Goal: Browse casually: Explore the website without a specific task or goal

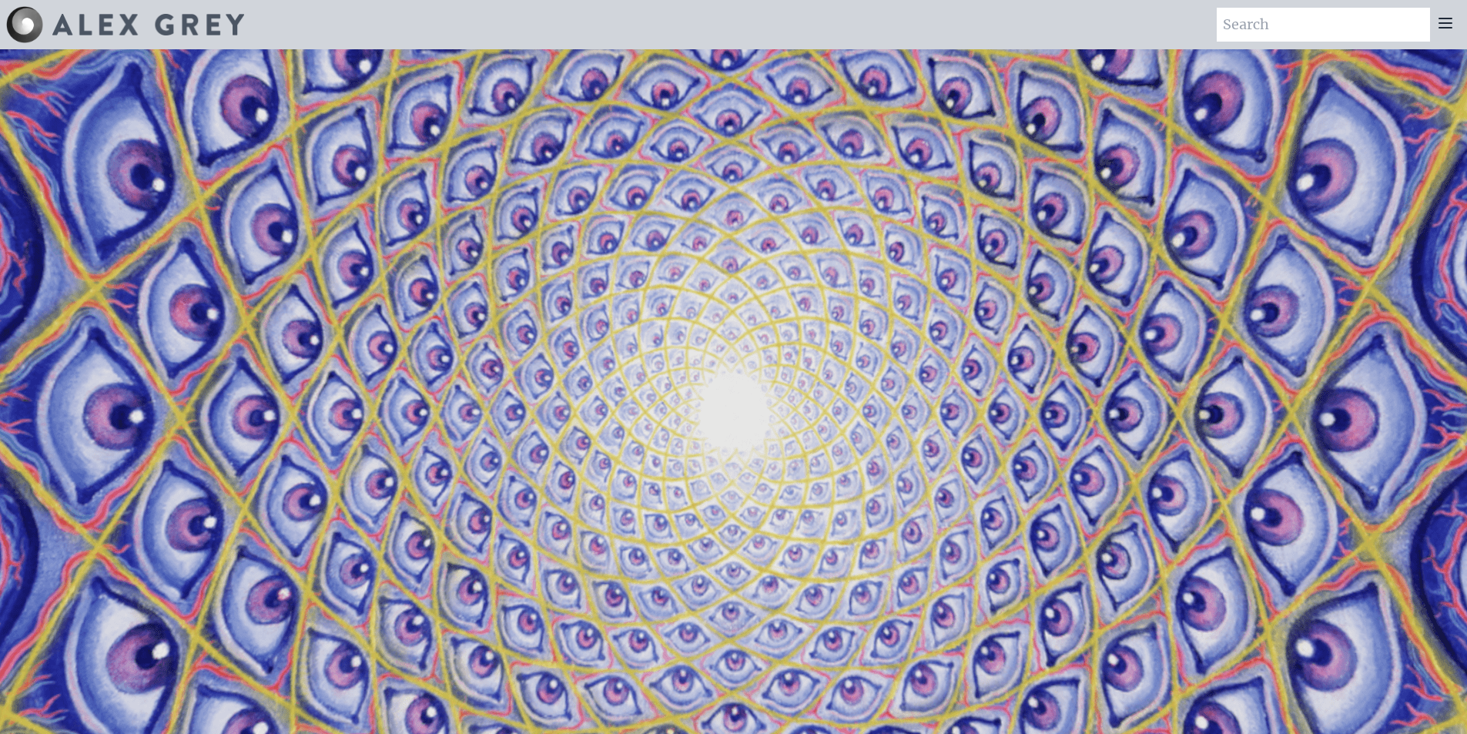
scroll to position [3081, 0]
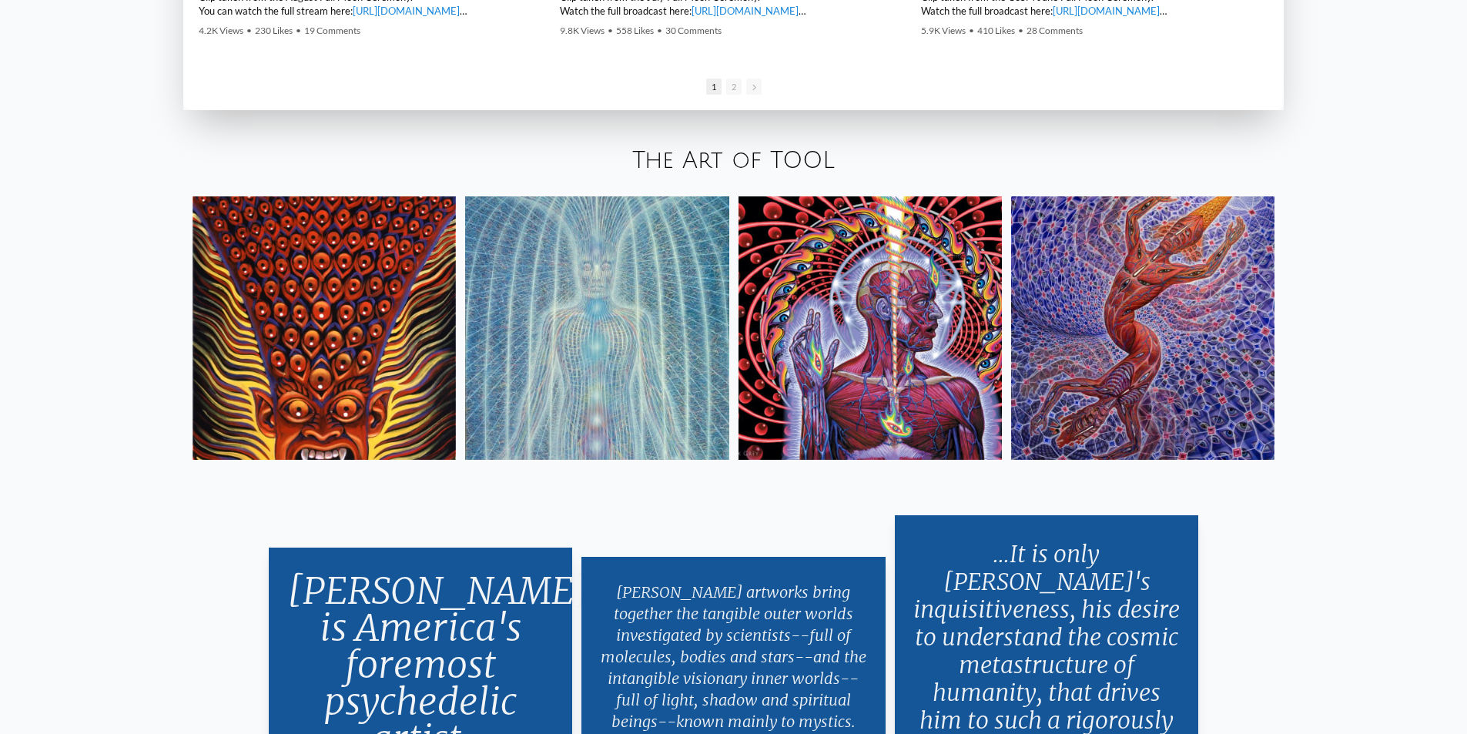
drag, startPoint x: 0, startPoint y: 0, endPoint x: 374, endPoint y: 277, distance: 465.2
click at [374, 277] on img at bounding box center [324, 327] width 263 height 263
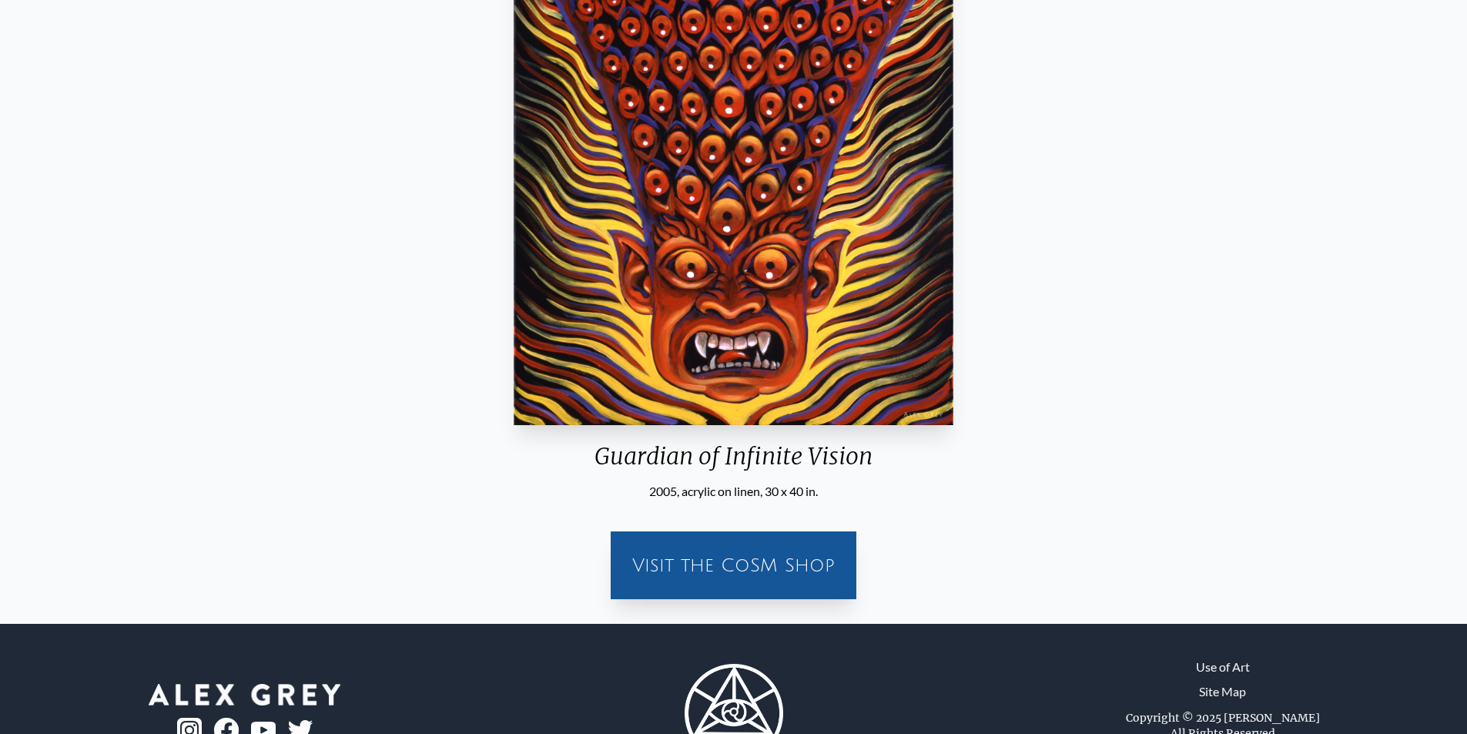
scroll to position [231, 0]
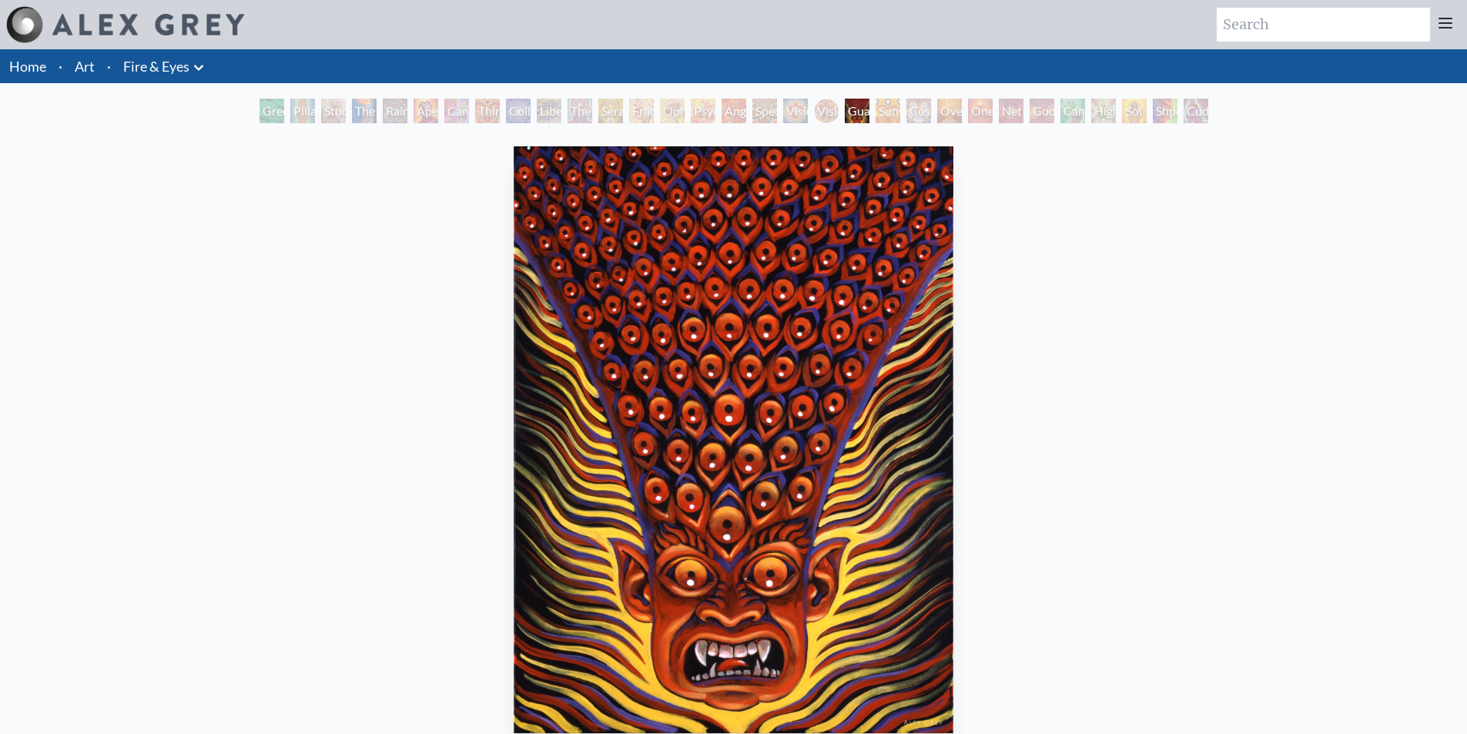
click at [144, 72] on link "Fire & Eyes" at bounding box center [156, 66] width 66 height 22
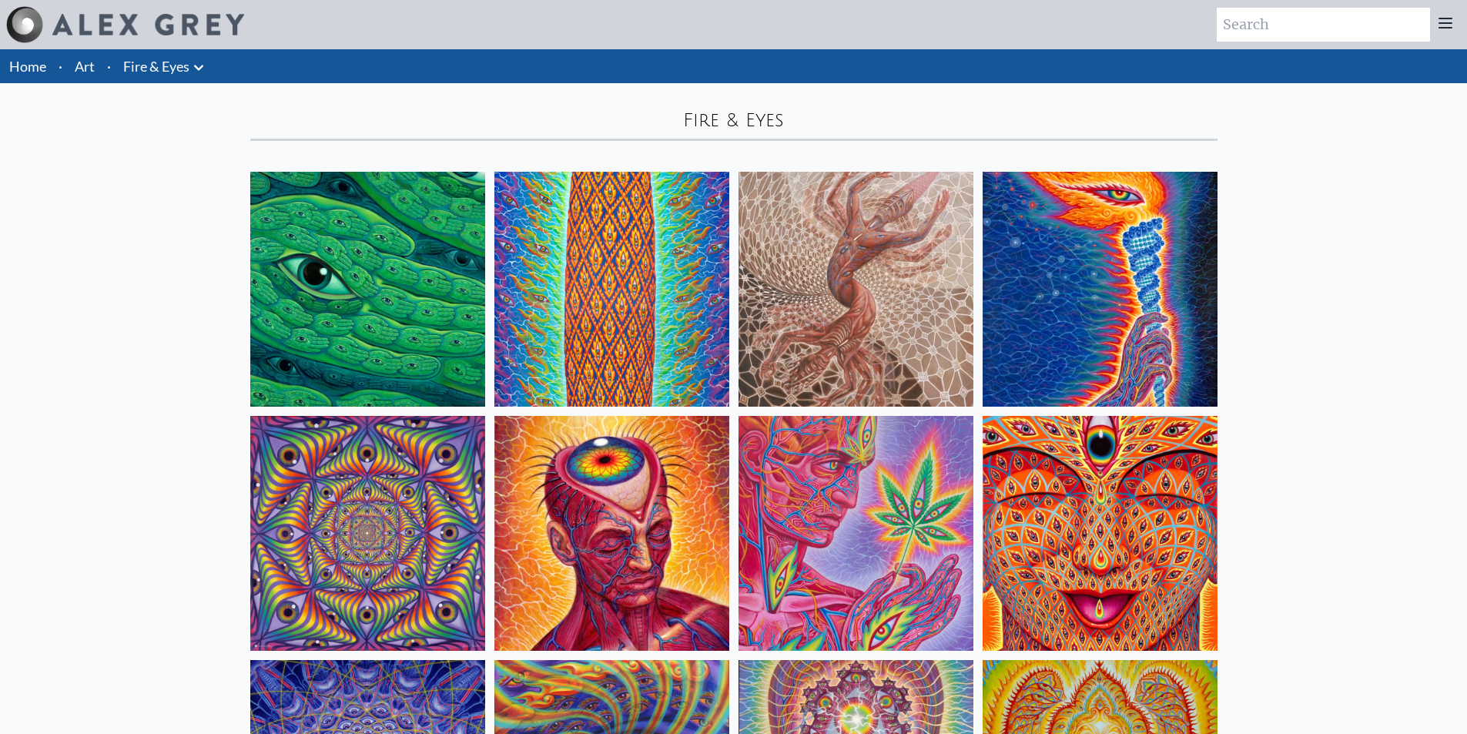
click at [75, 61] on link "Art" at bounding box center [85, 66] width 20 height 22
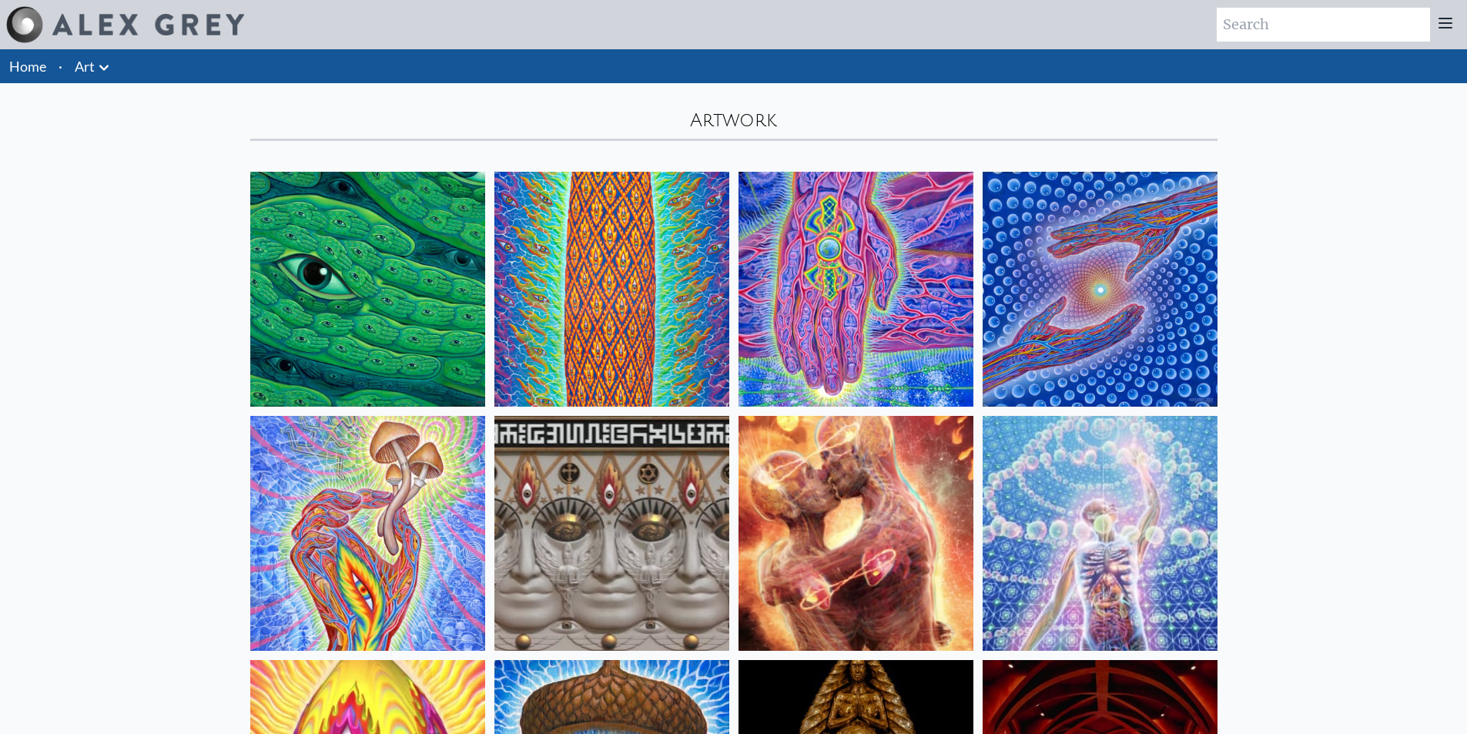
click at [617, 481] on img at bounding box center [612, 533] width 235 height 235
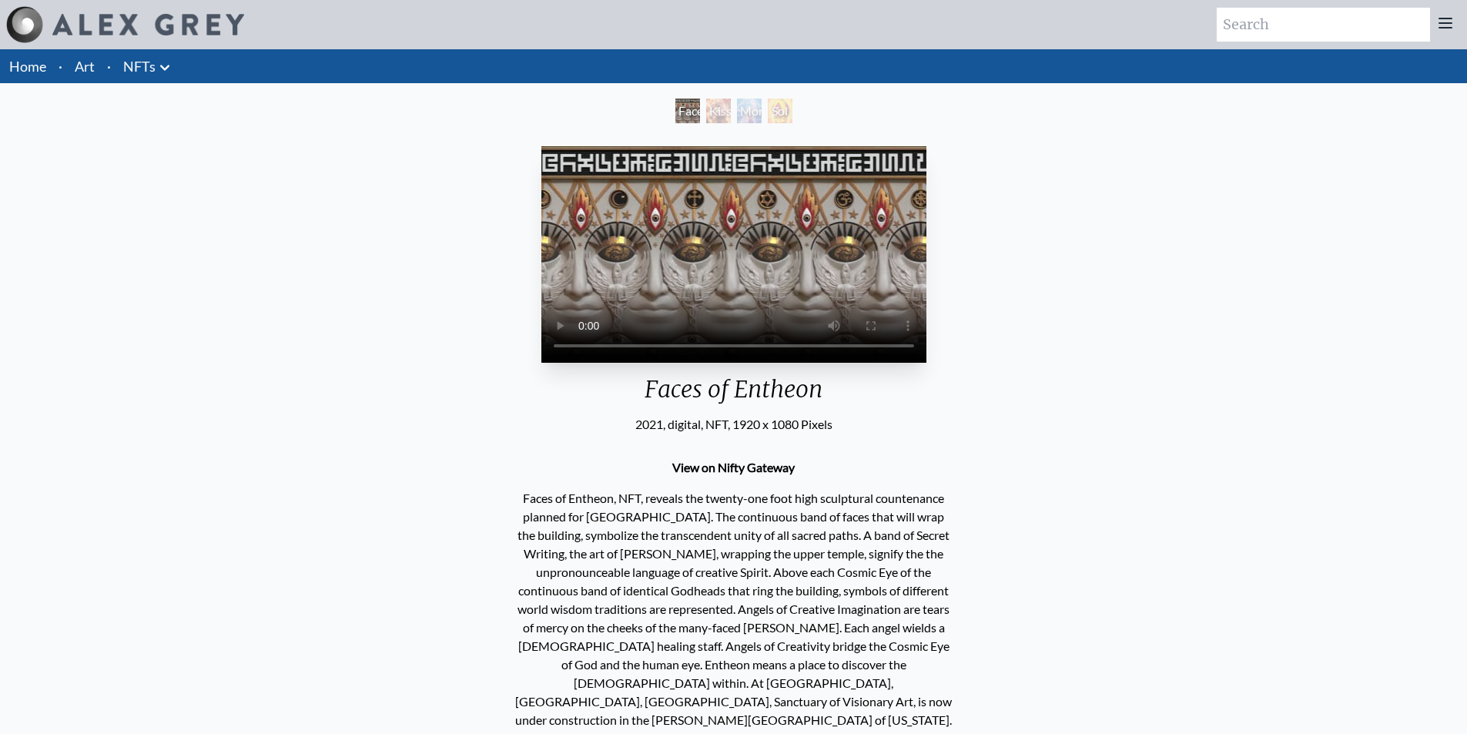
click at [36, 65] on link "Home" at bounding box center [27, 66] width 37 height 17
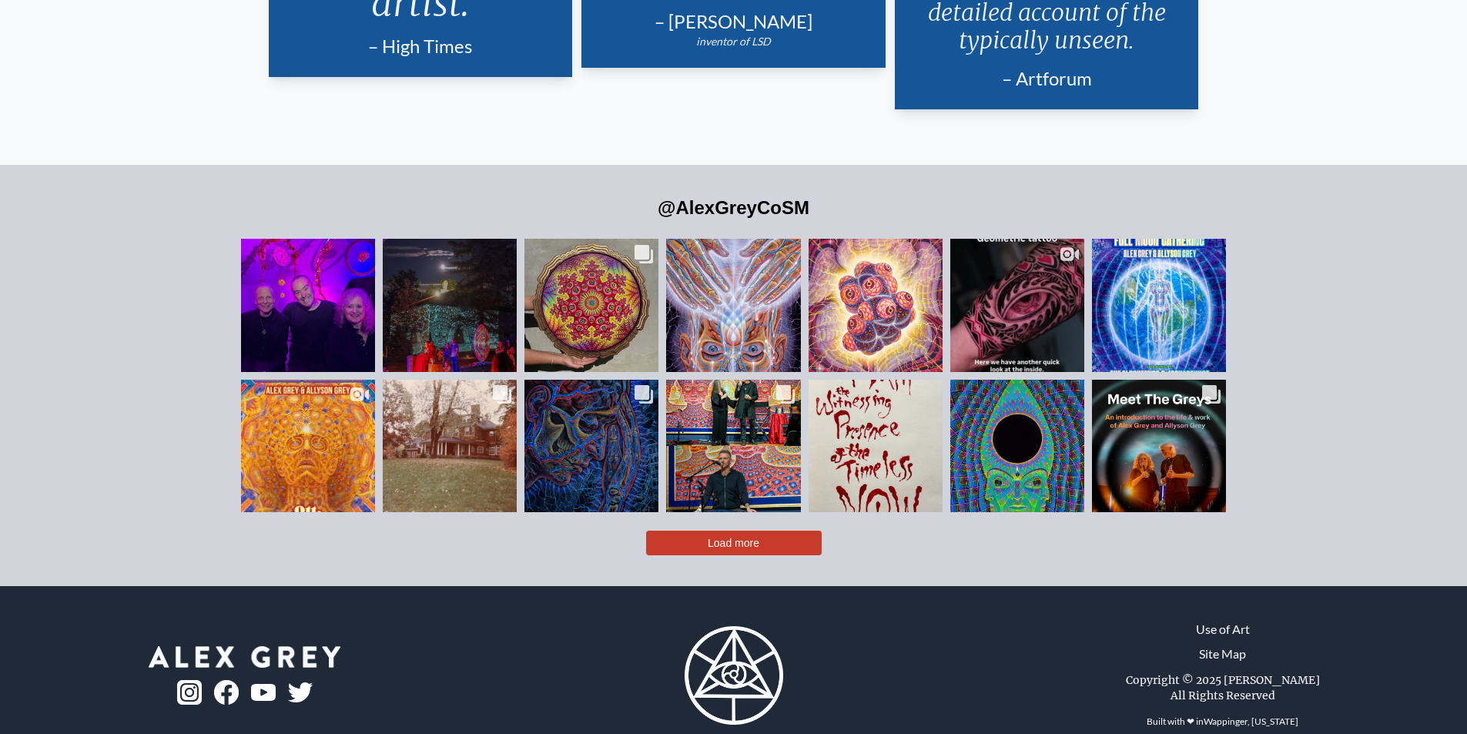
scroll to position [3821, 0]
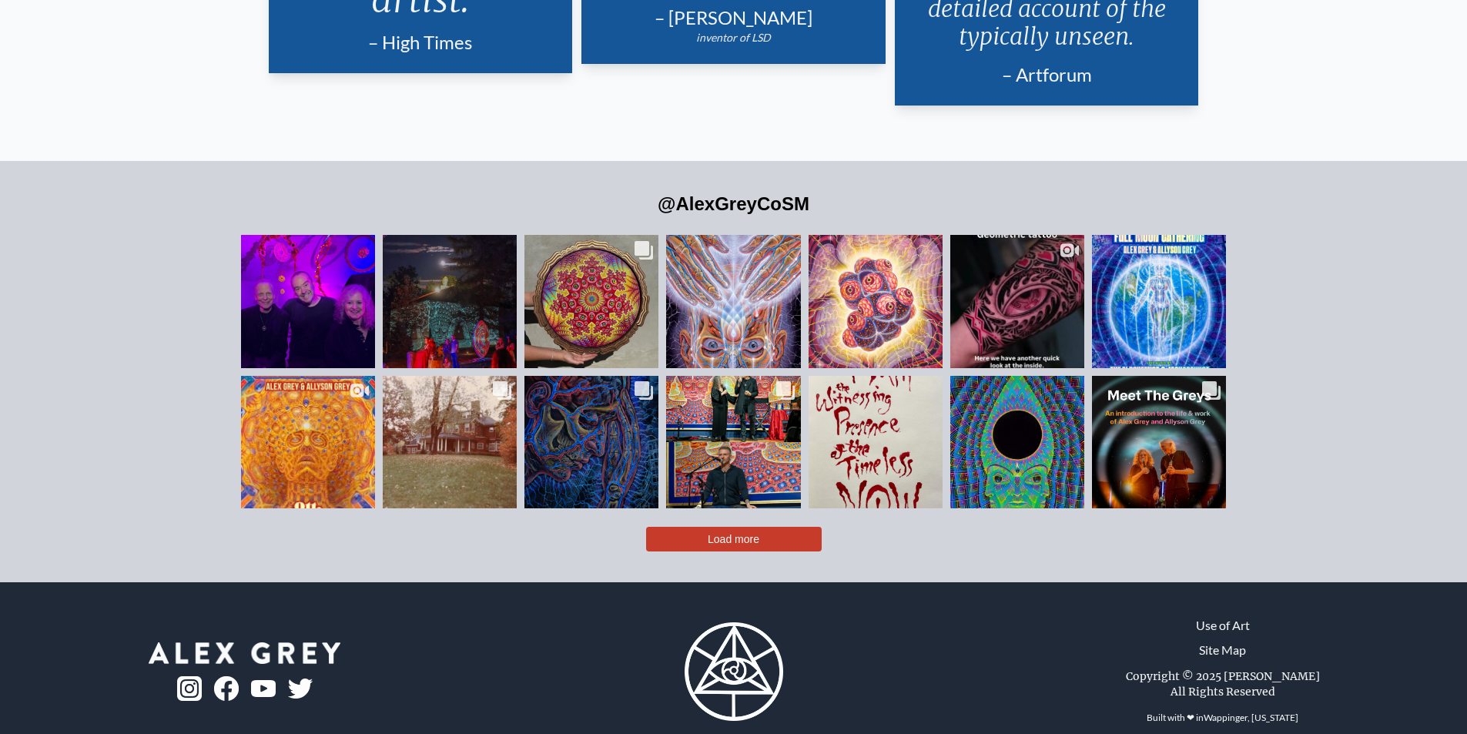
click at [679, 527] on button "Load more" at bounding box center [734, 539] width 176 height 25
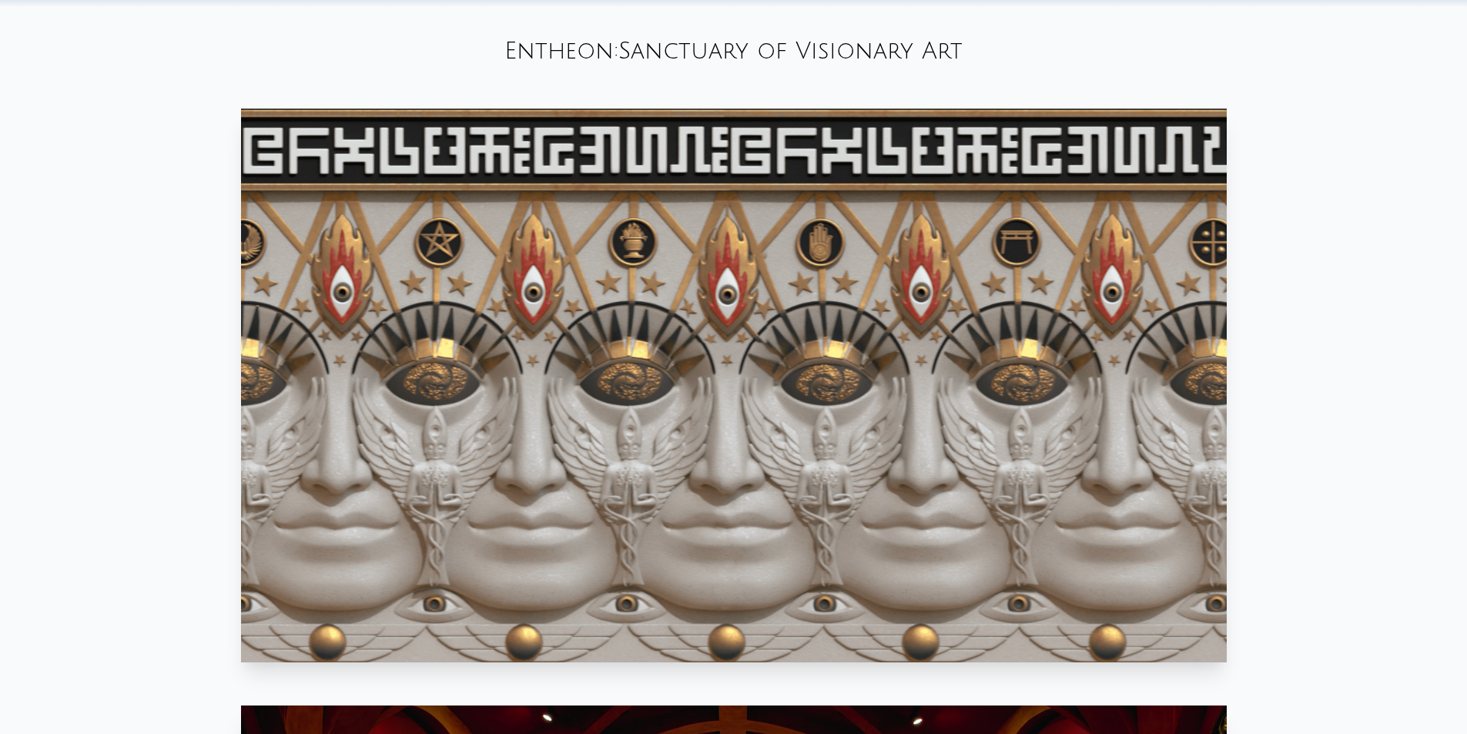
scroll to position [882, 0]
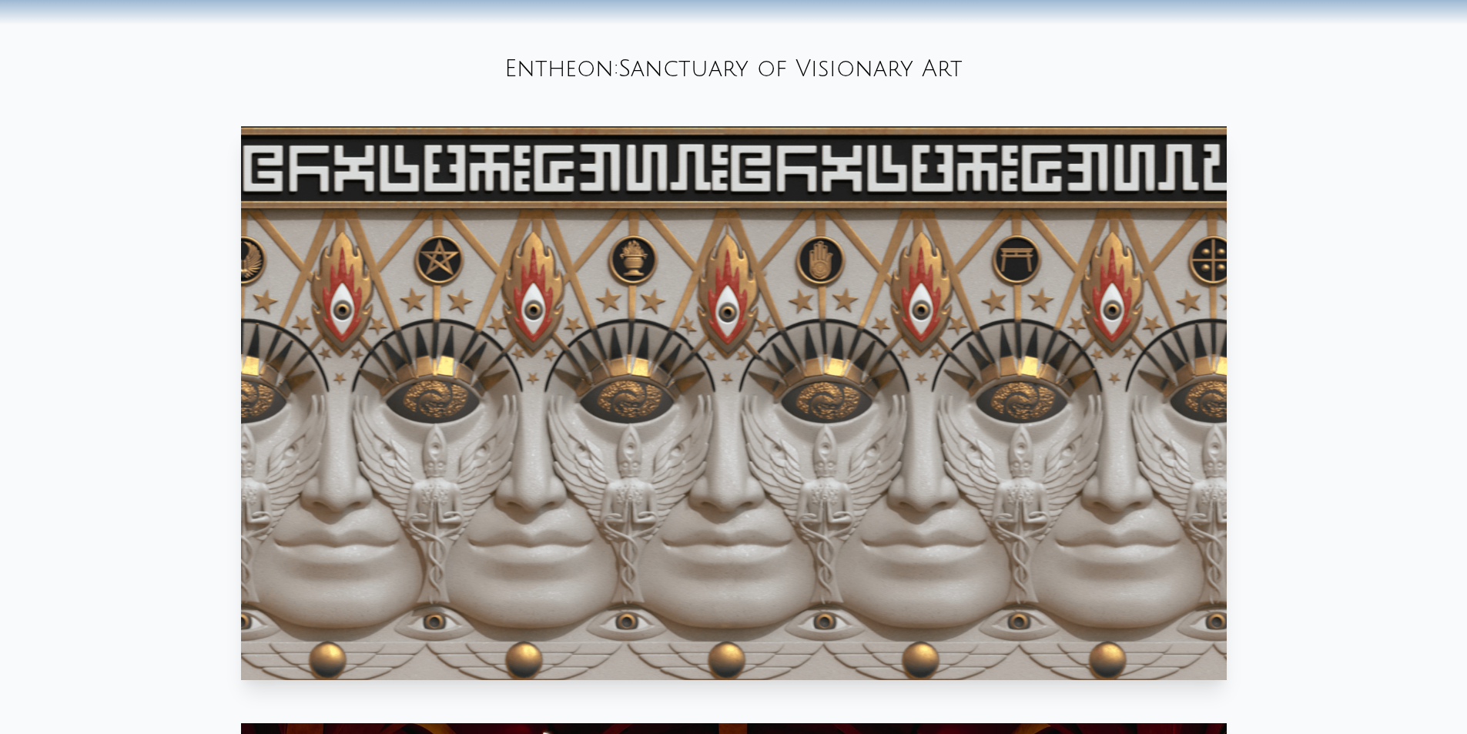
drag, startPoint x: 736, startPoint y: 275, endPoint x: 190, endPoint y: 358, distance: 552.4
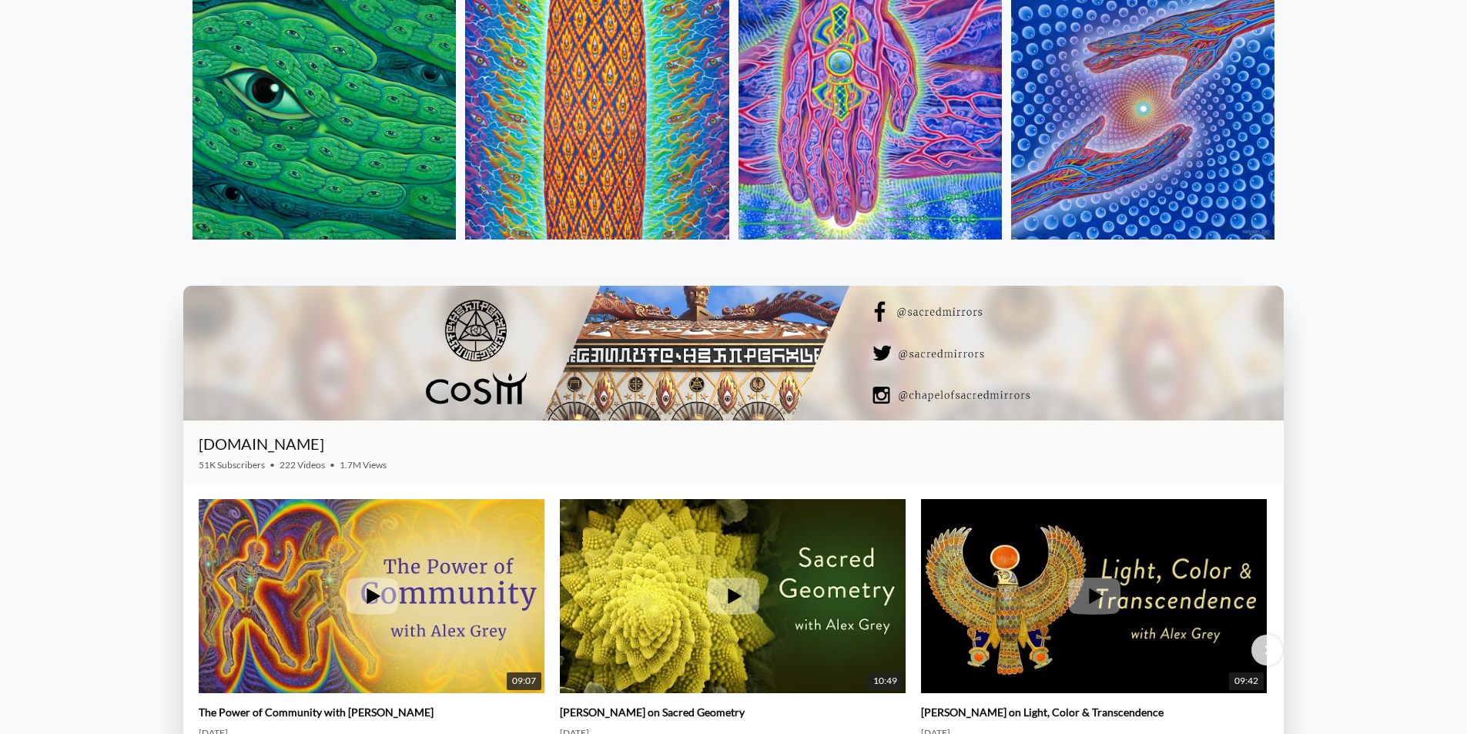
scroll to position [2114, 0]
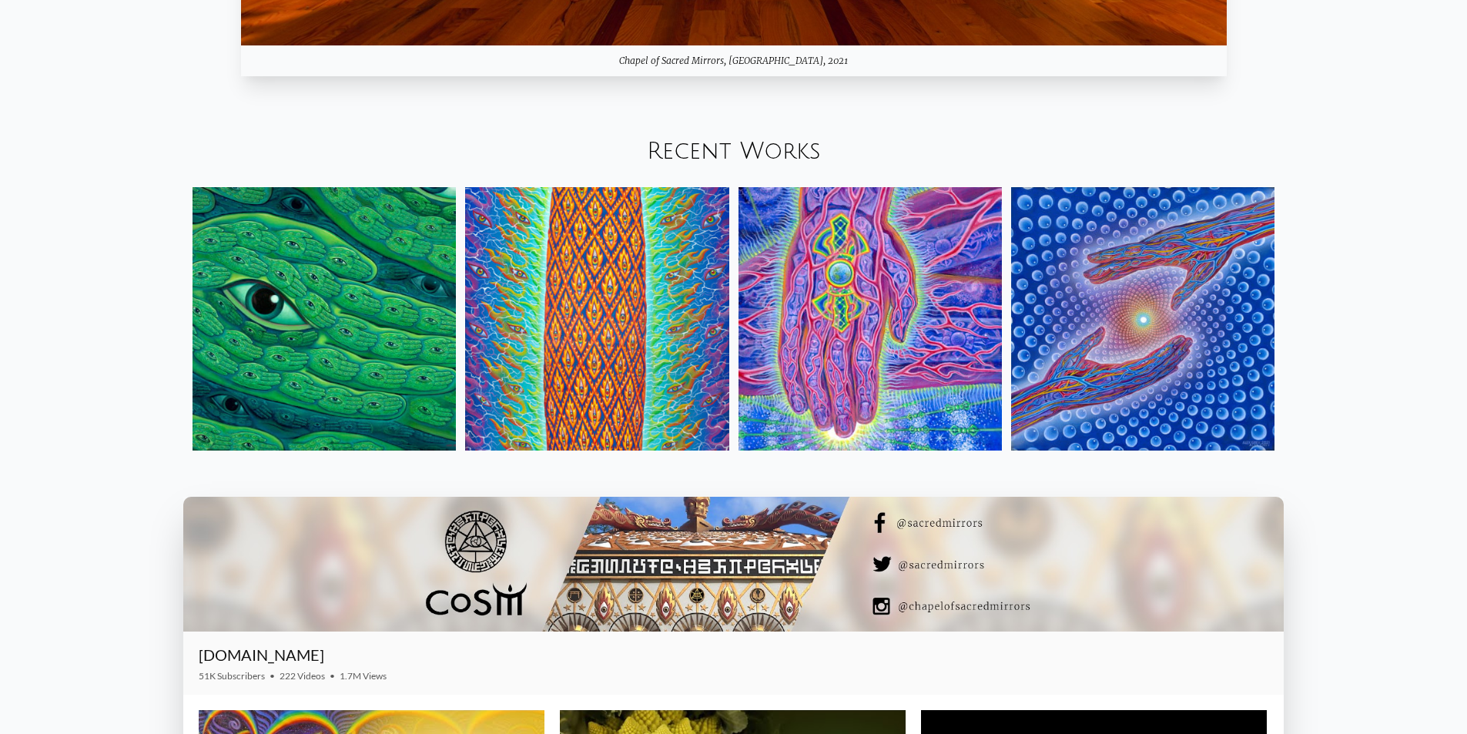
click at [872, 234] on img at bounding box center [870, 318] width 263 height 263
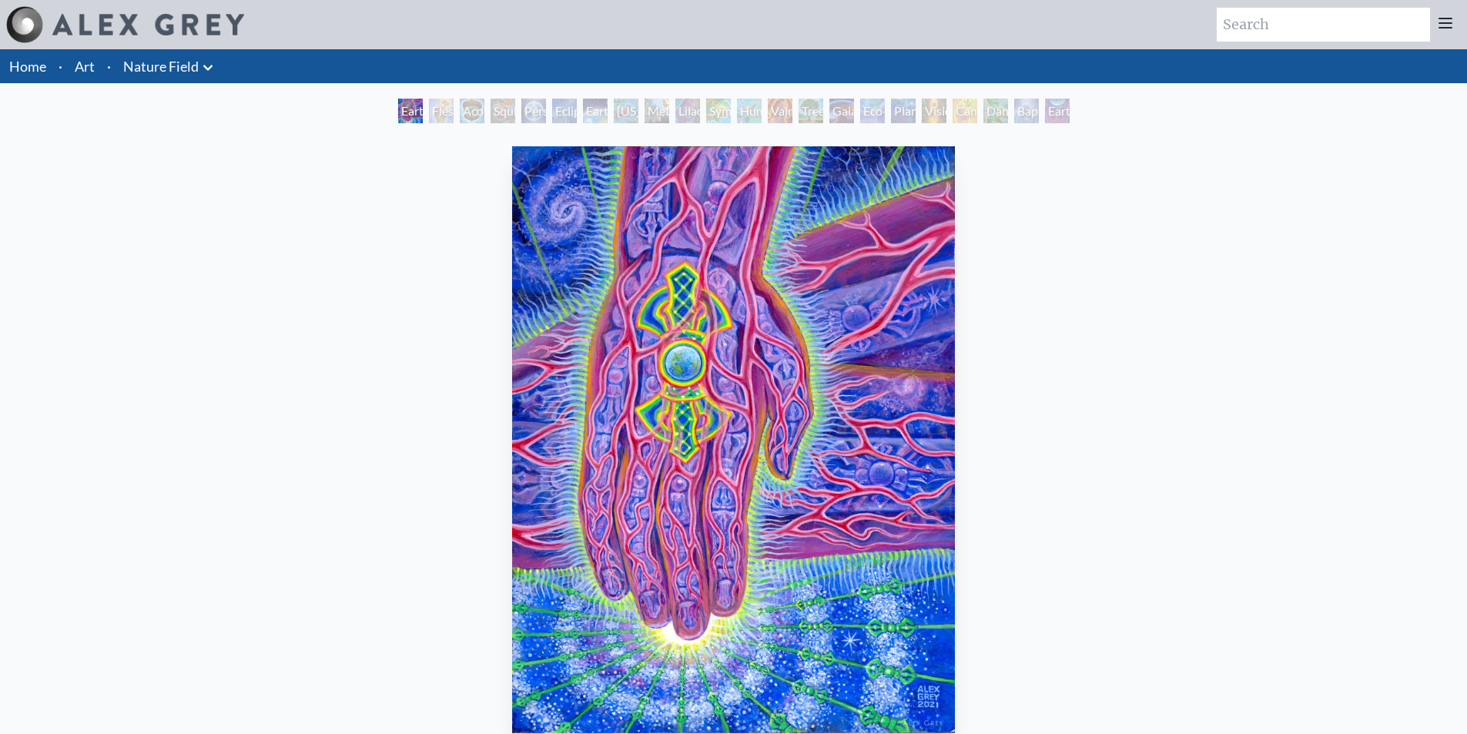
scroll to position [377, 0]
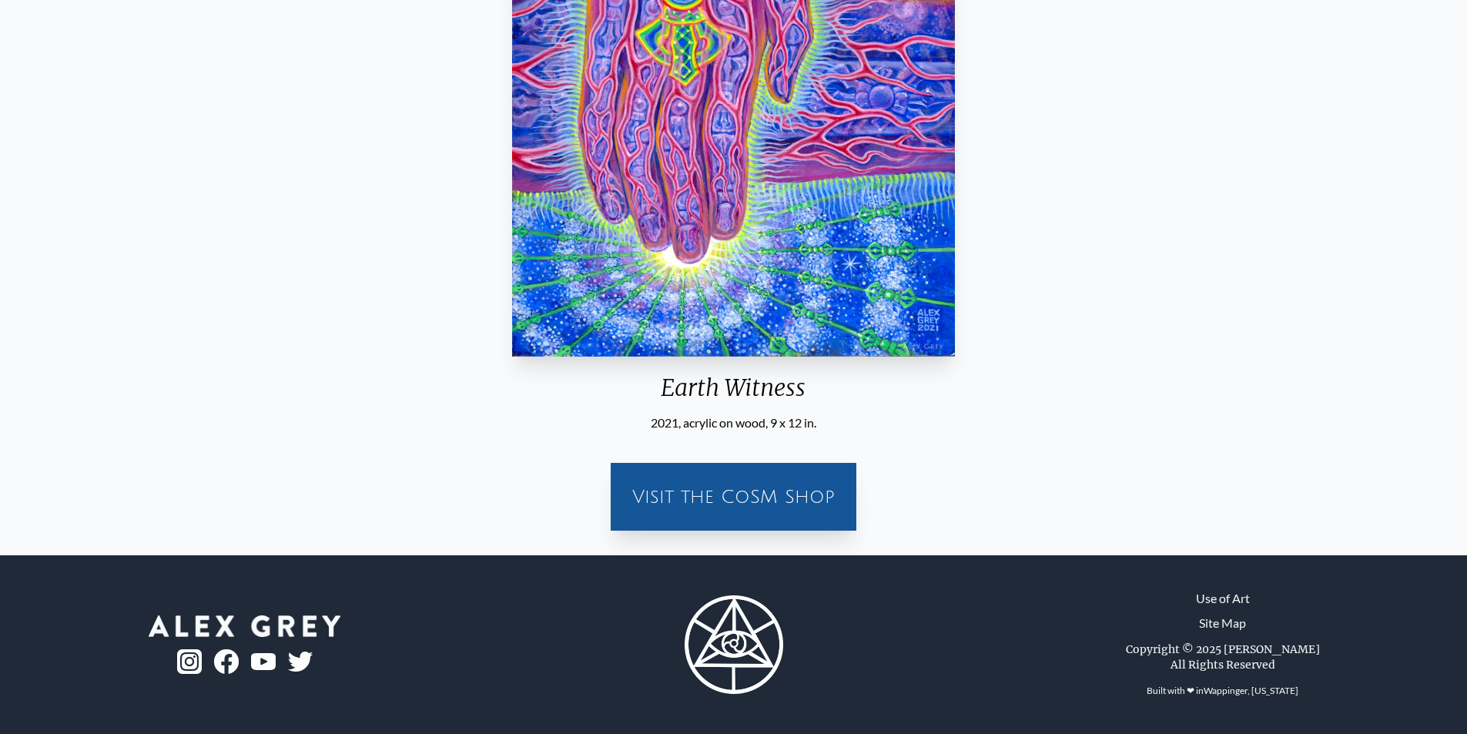
click at [763, 478] on div "Visit the CoSM Shop" at bounding box center [733, 496] width 227 height 49
